Goal: Navigation & Orientation: Find specific page/section

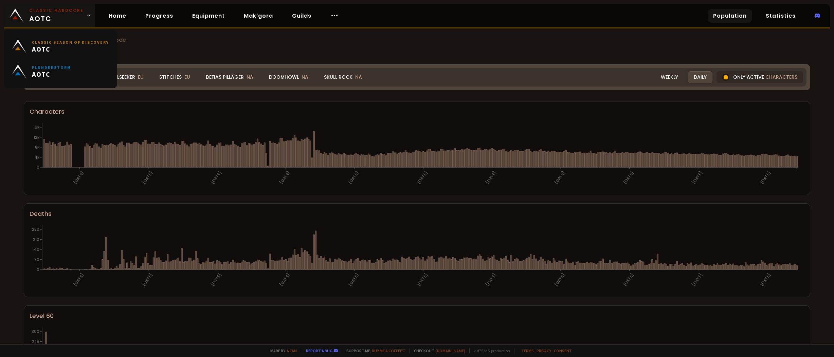
click at [83, 13] on link "Classic Hardcore AOTC" at bounding box center [49, 15] width 91 height 23
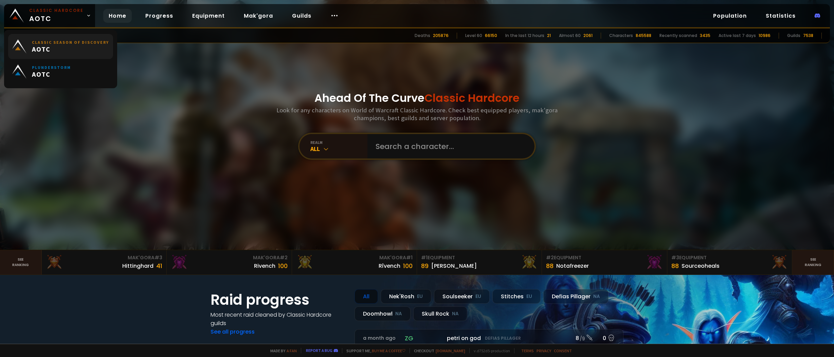
click at [68, 47] on span "AOTC" at bounding box center [70, 49] width 77 height 8
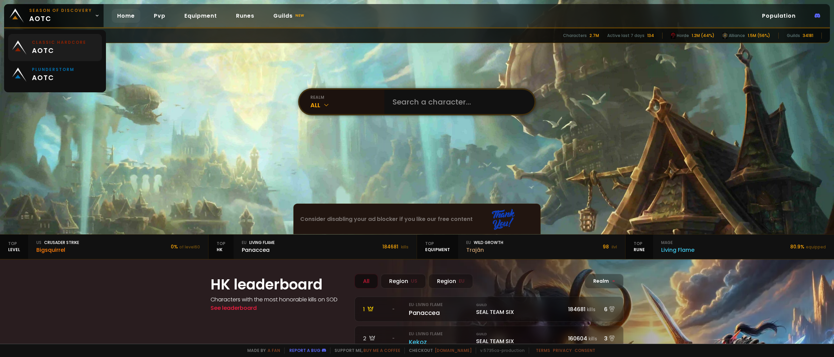
click at [71, 44] on small "Classic Hardcore" at bounding box center [59, 42] width 54 height 6
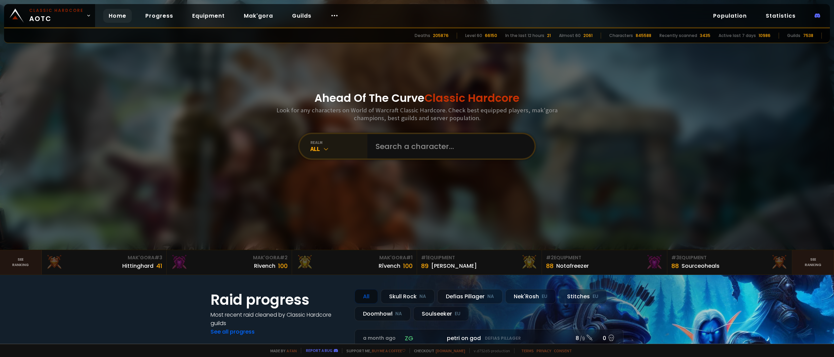
click at [327, 150] on icon at bounding box center [326, 149] width 7 height 7
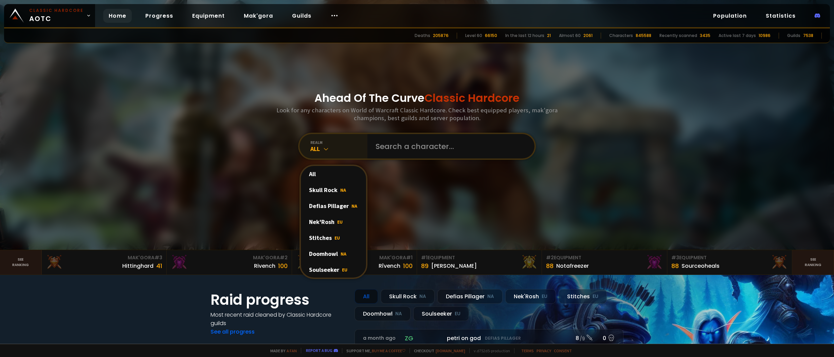
click at [325, 143] on div "realm" at bounding box center [338, 142] width 57 height 5
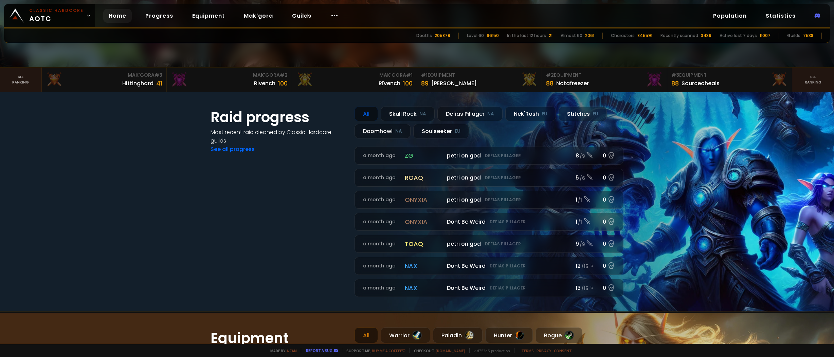
scroll to position [204, 0]
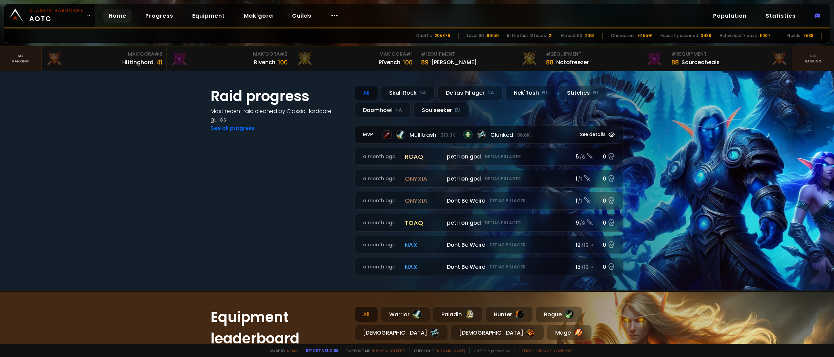
click at [410, 134] on span "Mullitrash 313.3k" at bounding box center [431, 135] width 45 height 8
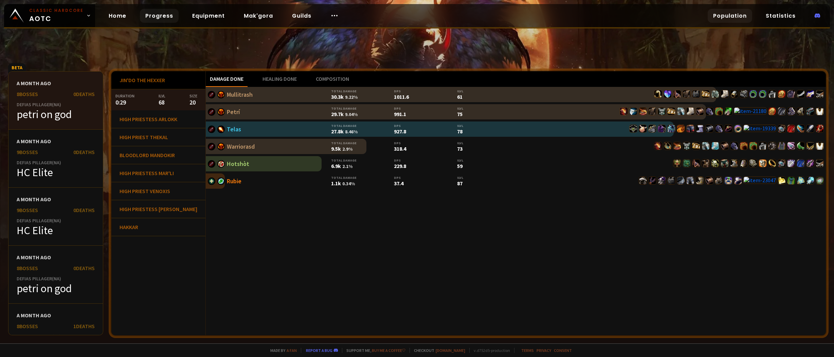
click at [724, 16] on link "Population" at bounding box center [729, 16] width 44 height 14
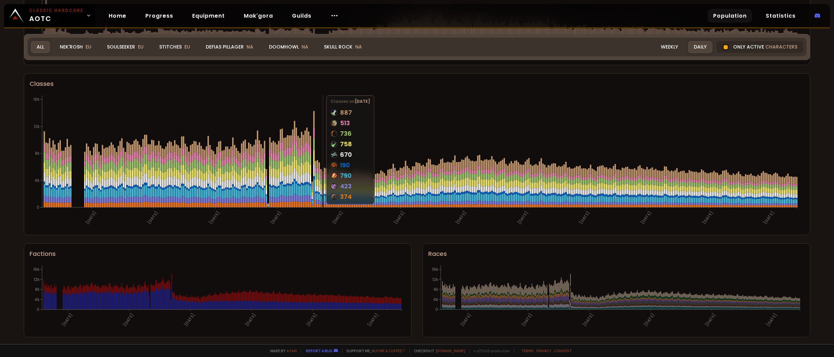
scroll to position [335, 0]
